Goal: Check status: Check status

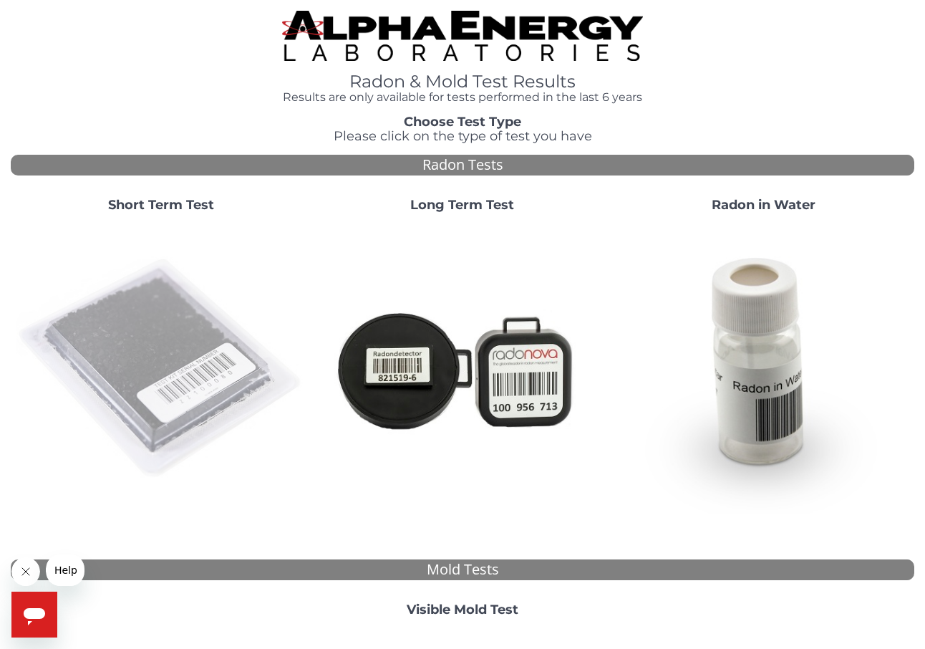
click at [159, 352] on img at bounding box center [161, 369] width 290 height 290
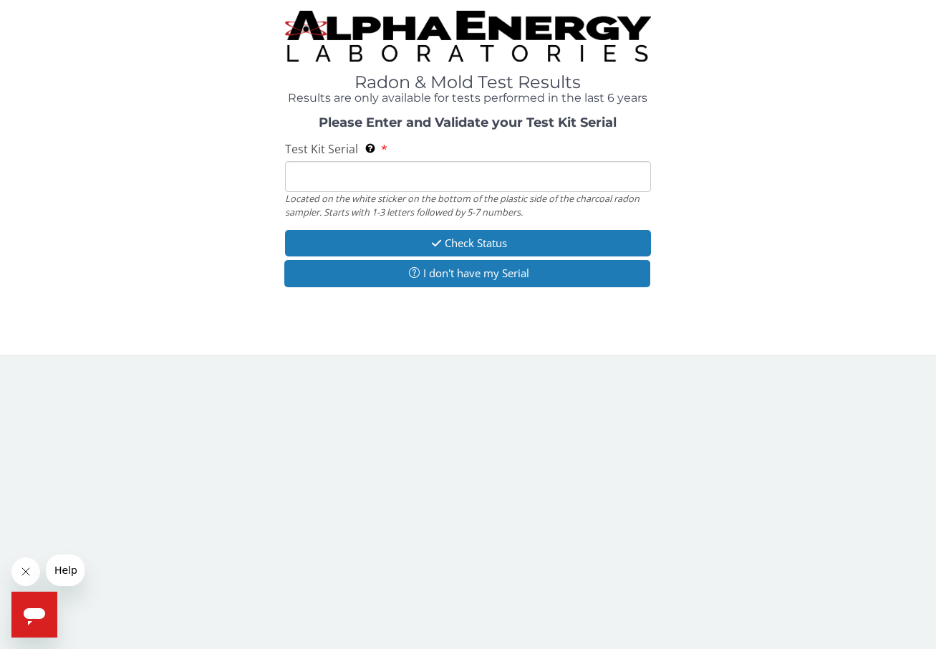
click at [381, 178] on input "Test Kit Serial Located on the white sticker on the bottom of the plastic side …" at bounding box center [468, 176] width 366 height 31
paste input "AA679596"
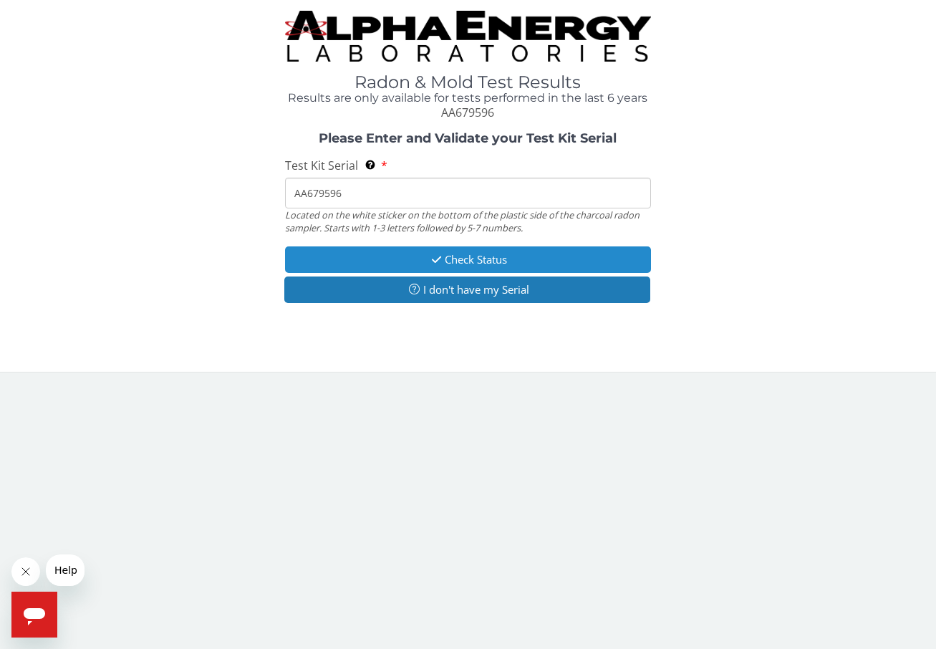
type input "AA679596"
click at [447, 261] on button "Check Status" at bounding box center [468, 259] width 366 height 26
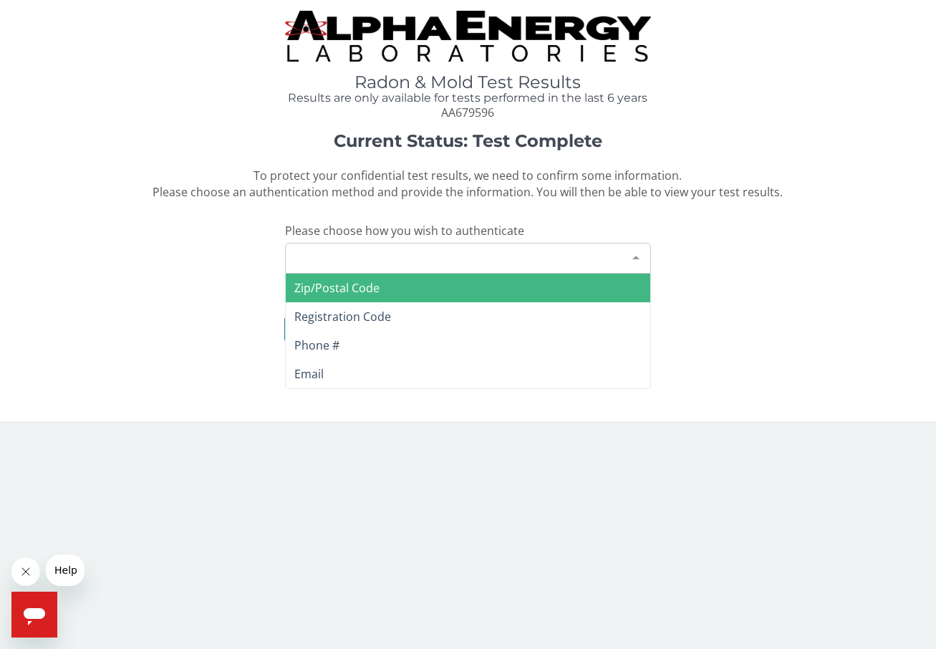
click at [444, 260] on div "Please make a selection" at bounding box center [468, 258] width 366 height 31
click at [417, 291] on span "Zip/Postal Code" at bounding box center [468, 287] width 364 height 29
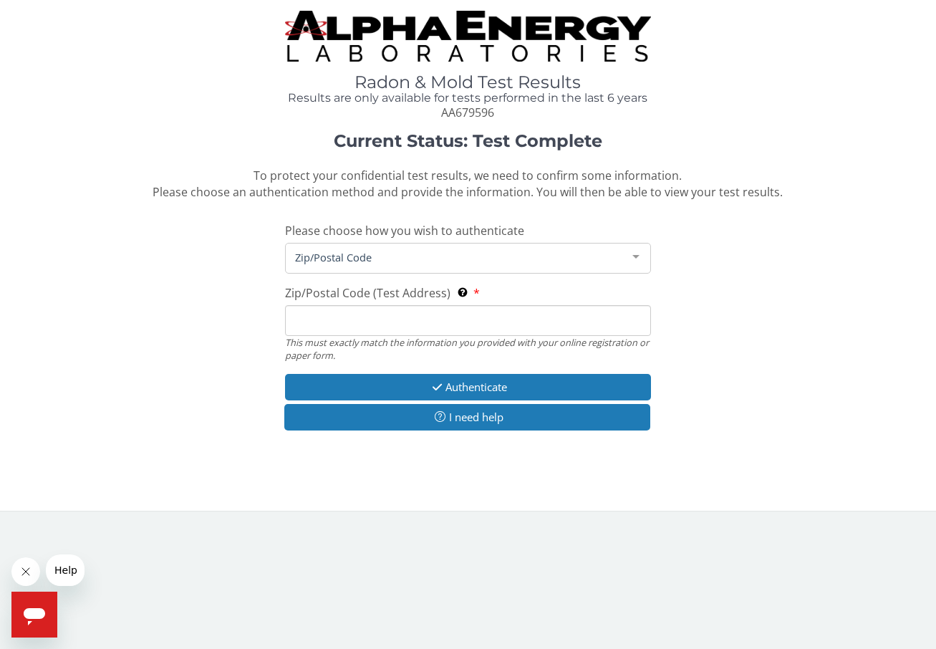
click at [399, 334] on input "Zip/Postal Code (Test Address) This must exactly match the information you prov…" at bounding box center [468, 320] width 366 height 31
type input "98665"
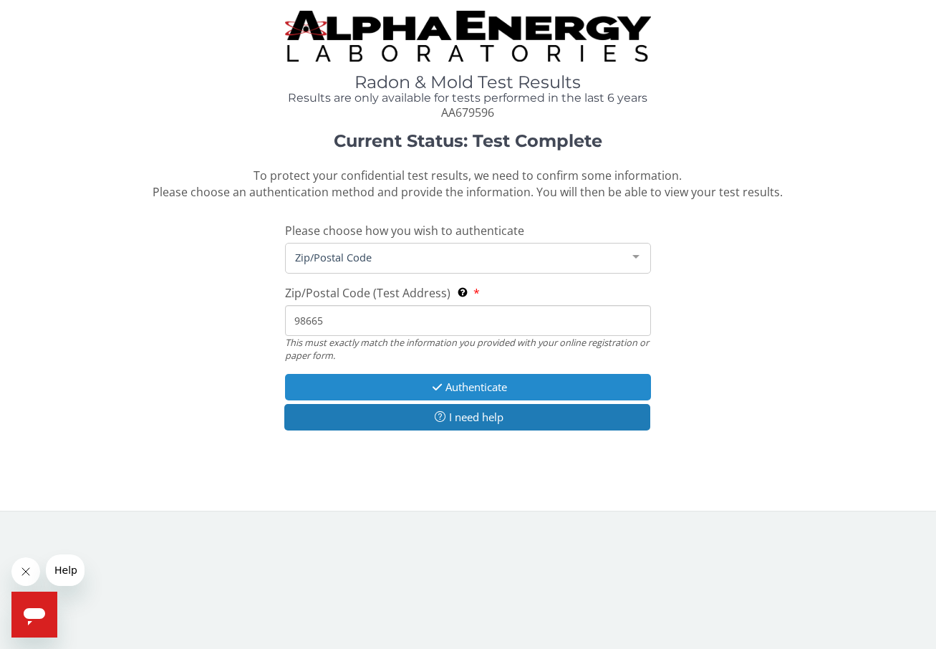
click at [433, 379] on button "Authenticate" at bounding box center [468, 387] width 366 height 26
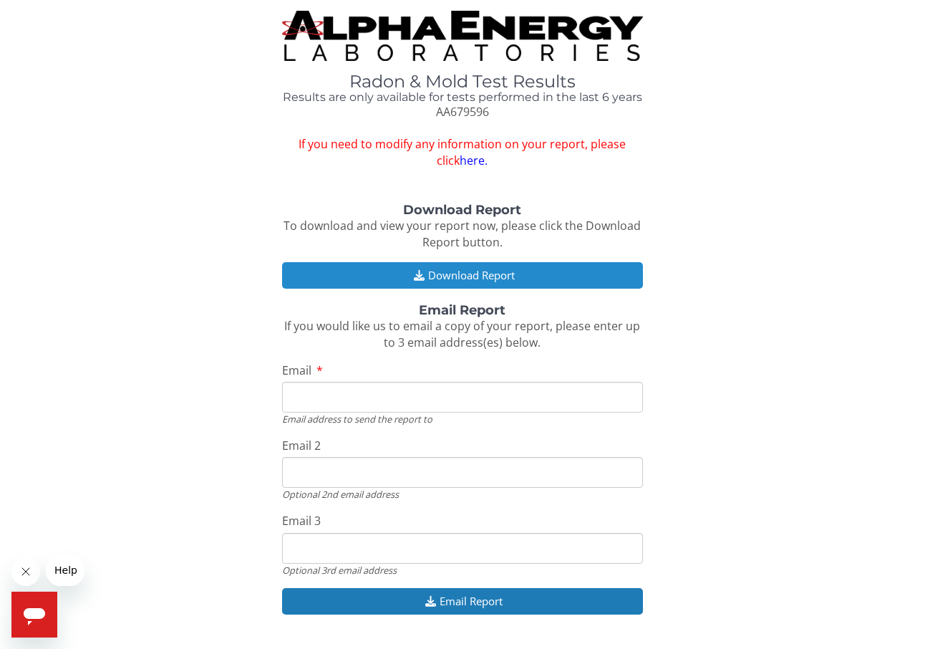
click at [470, 271] on button "Download Report" at bounding box center [463, 275] width 362 height 26
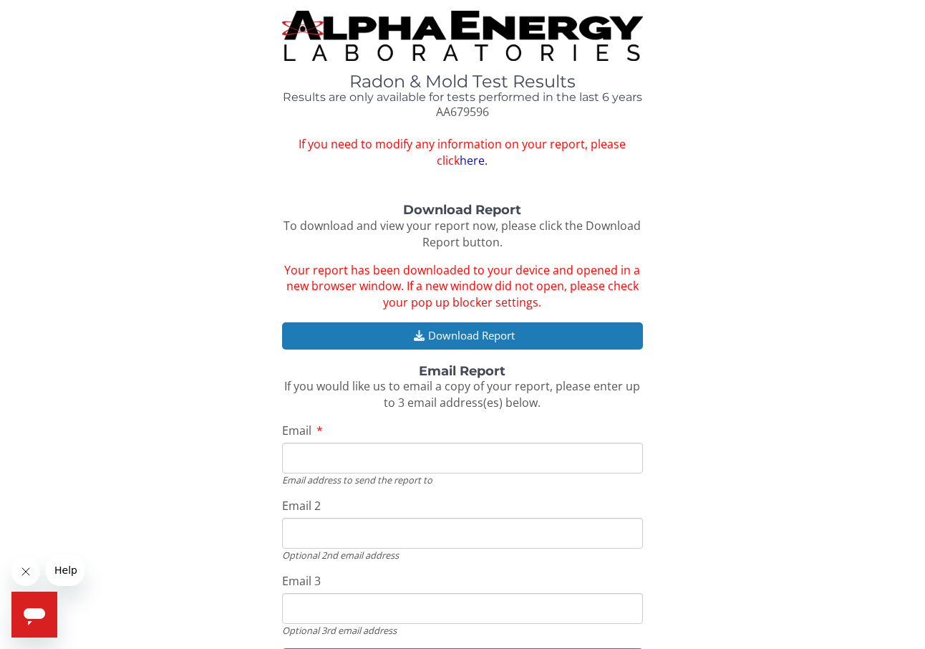
click at [460, 161] on link "here." at bounding box center [474, 160] width 28 height 16
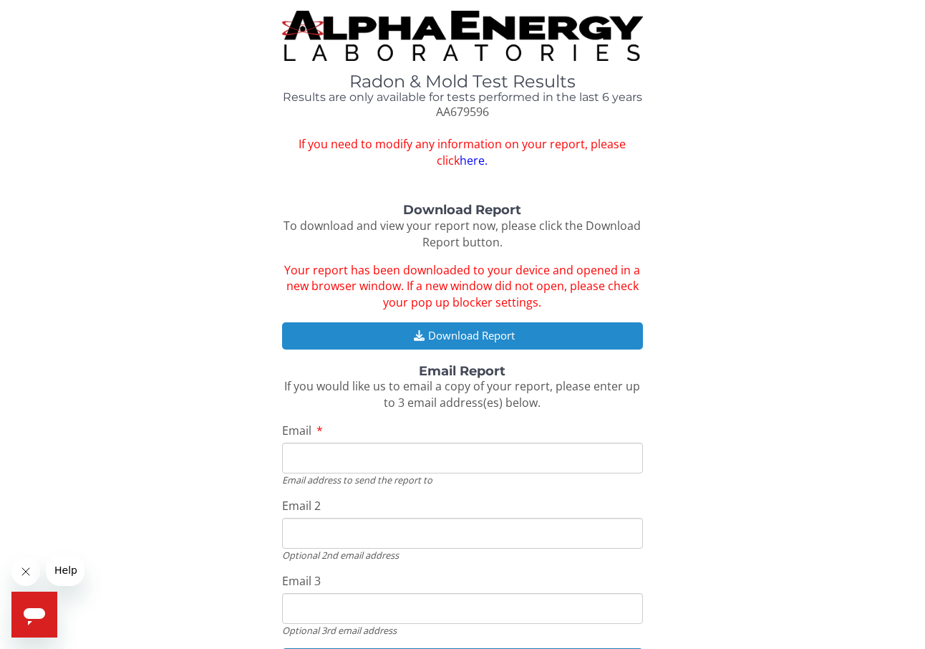
click at [440, 342] on button "Download Report" at bounding box center [463, 335] width 362 height 26
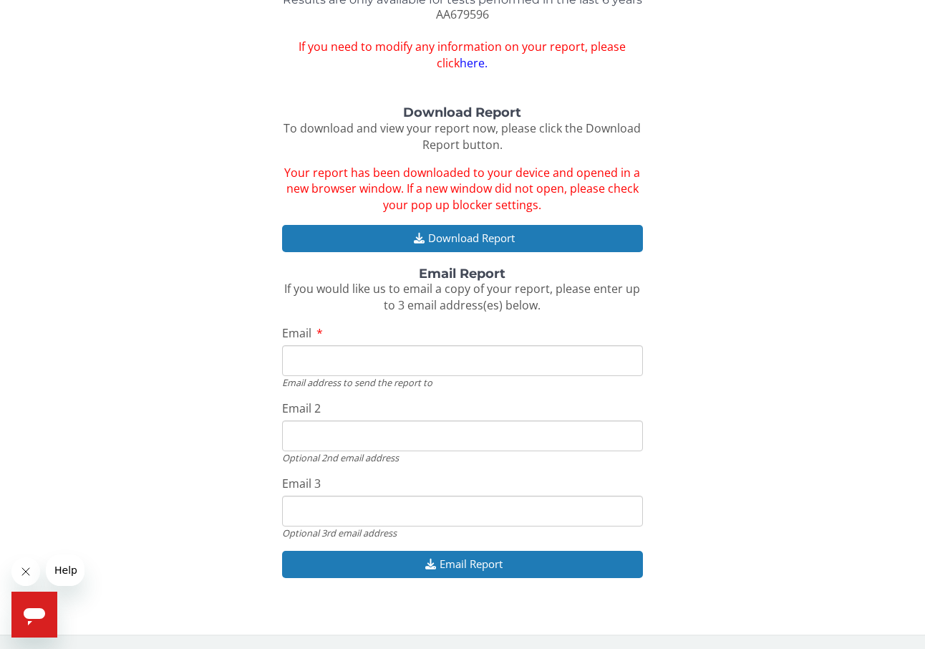
scroll to position [79, 0]
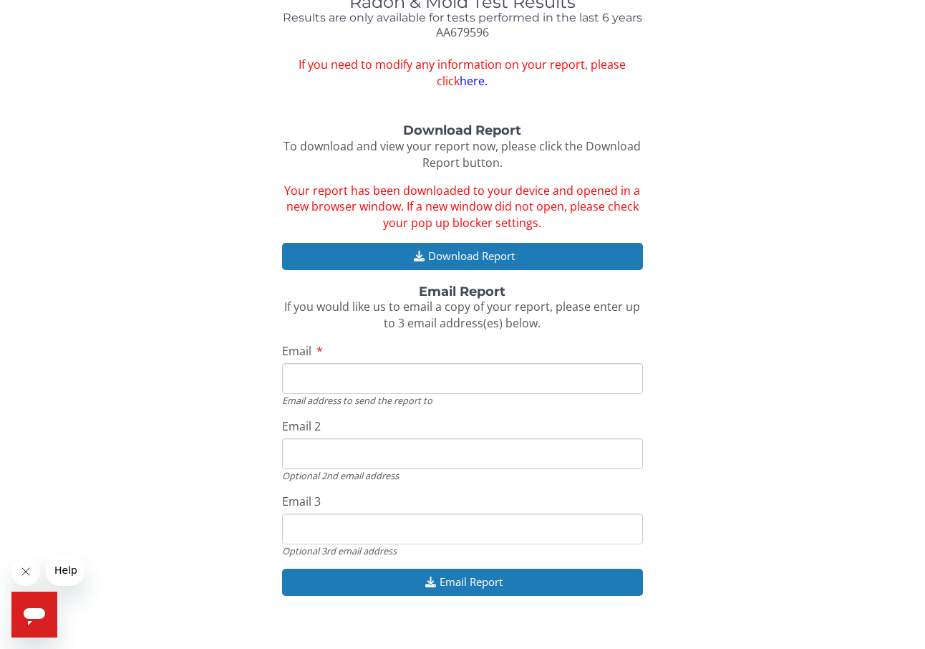
click at [405, 375] on input "Email" at bounding box center [463, 378] width 362 height 31
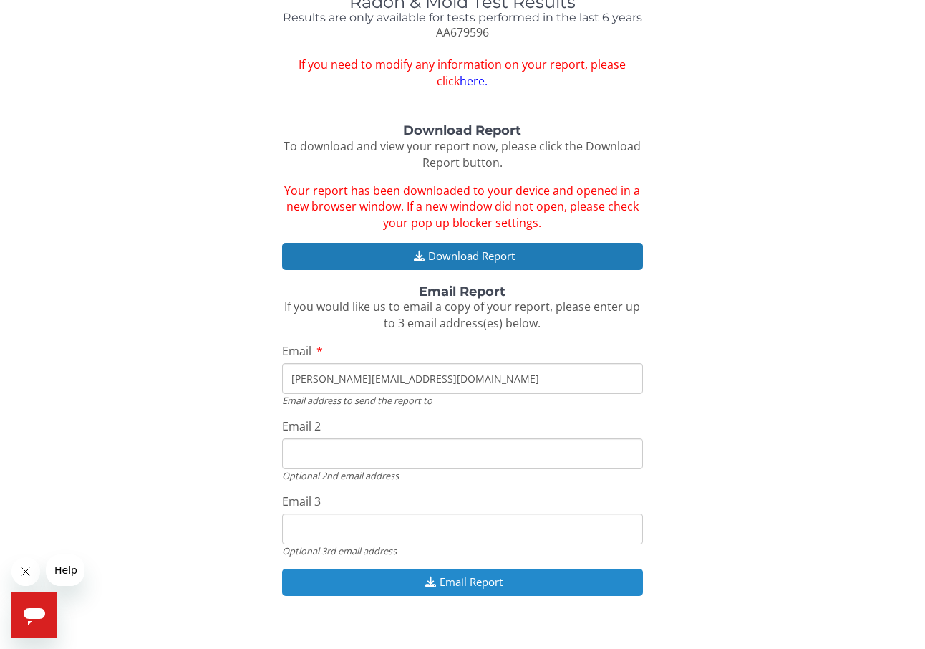
type input "josh@joshwhybark.com"
click at [502, 573] on button "Email Report" at bounding box center [463, 581] width 362 height 26
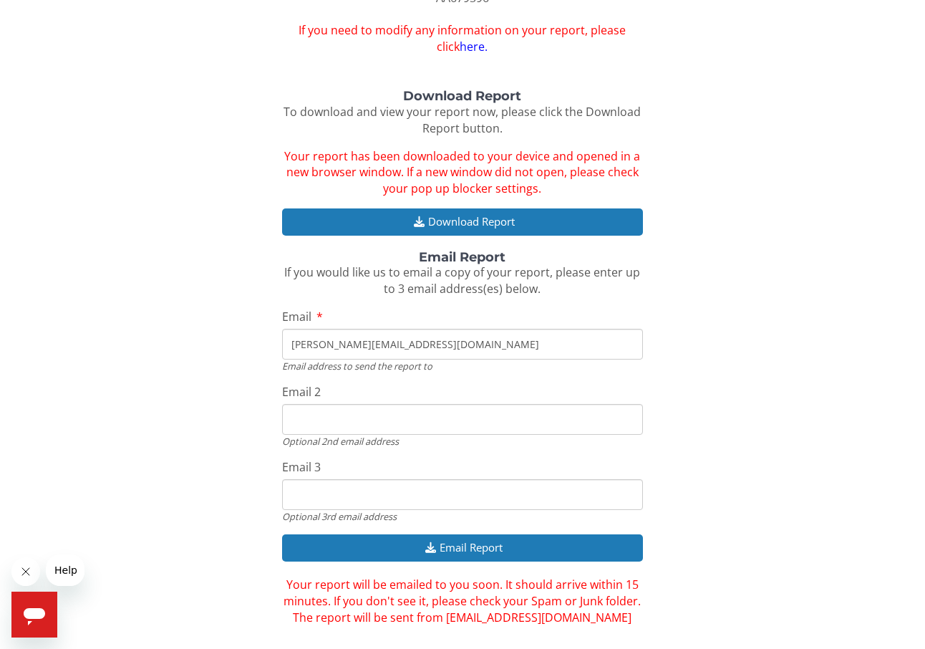
scroll to position [147, 0]
